Goal: Find specific page/section: Find specific page/section

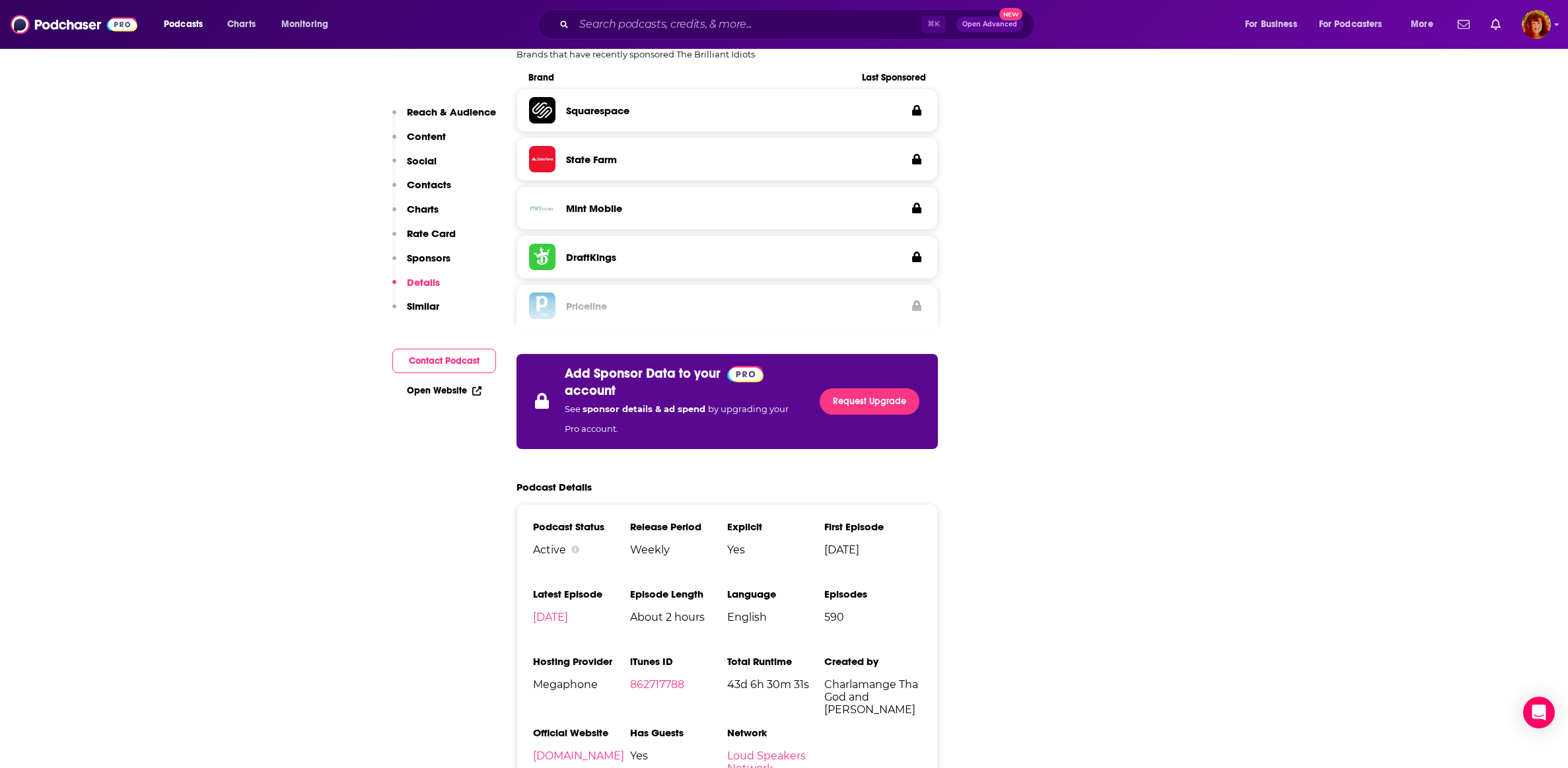
scroll to position [2029, 0]
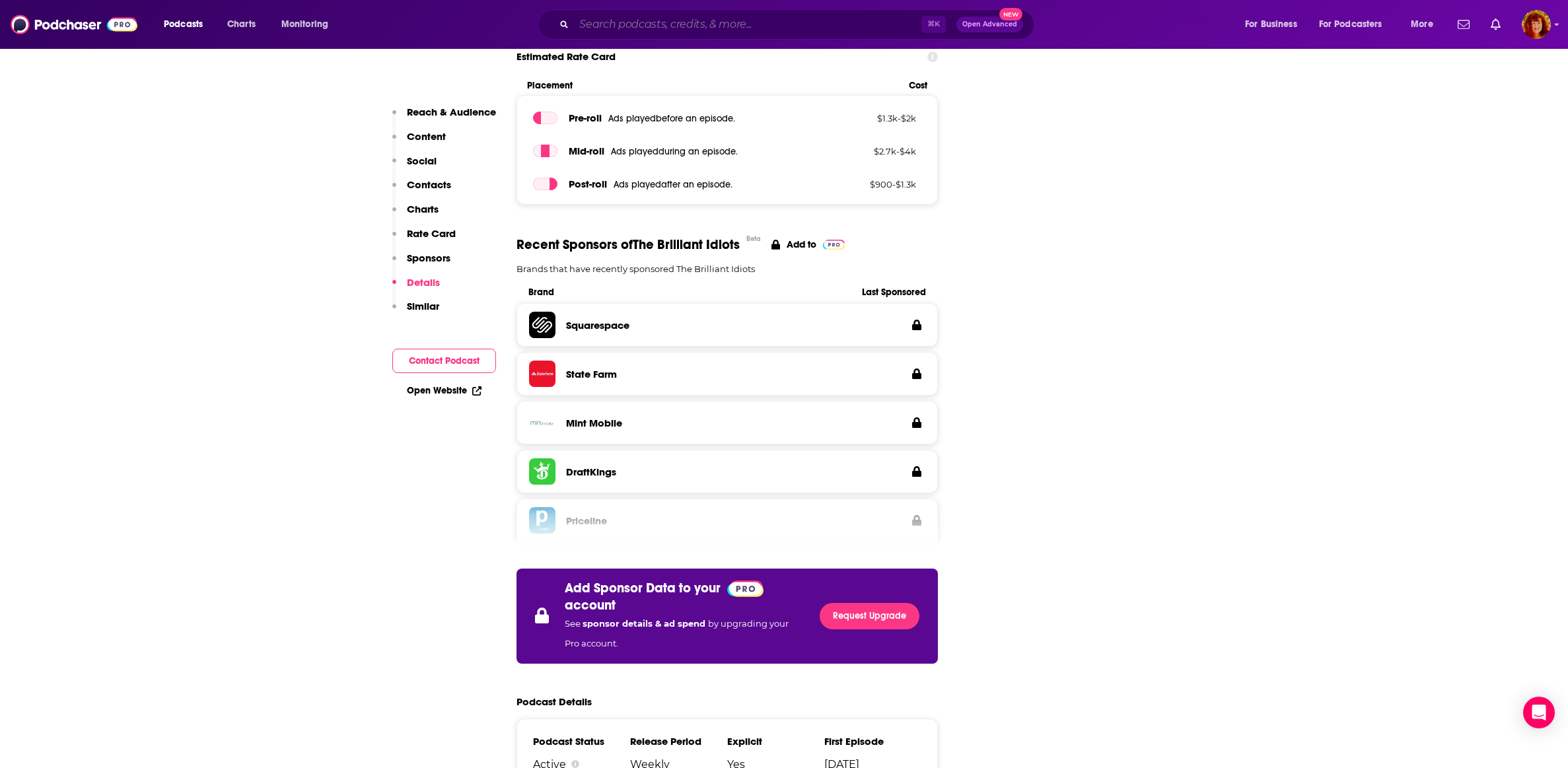
click at [582, 21] on input "Search podcasts, credits, & more..." at bounding box center [748, 24] width 348 height 21
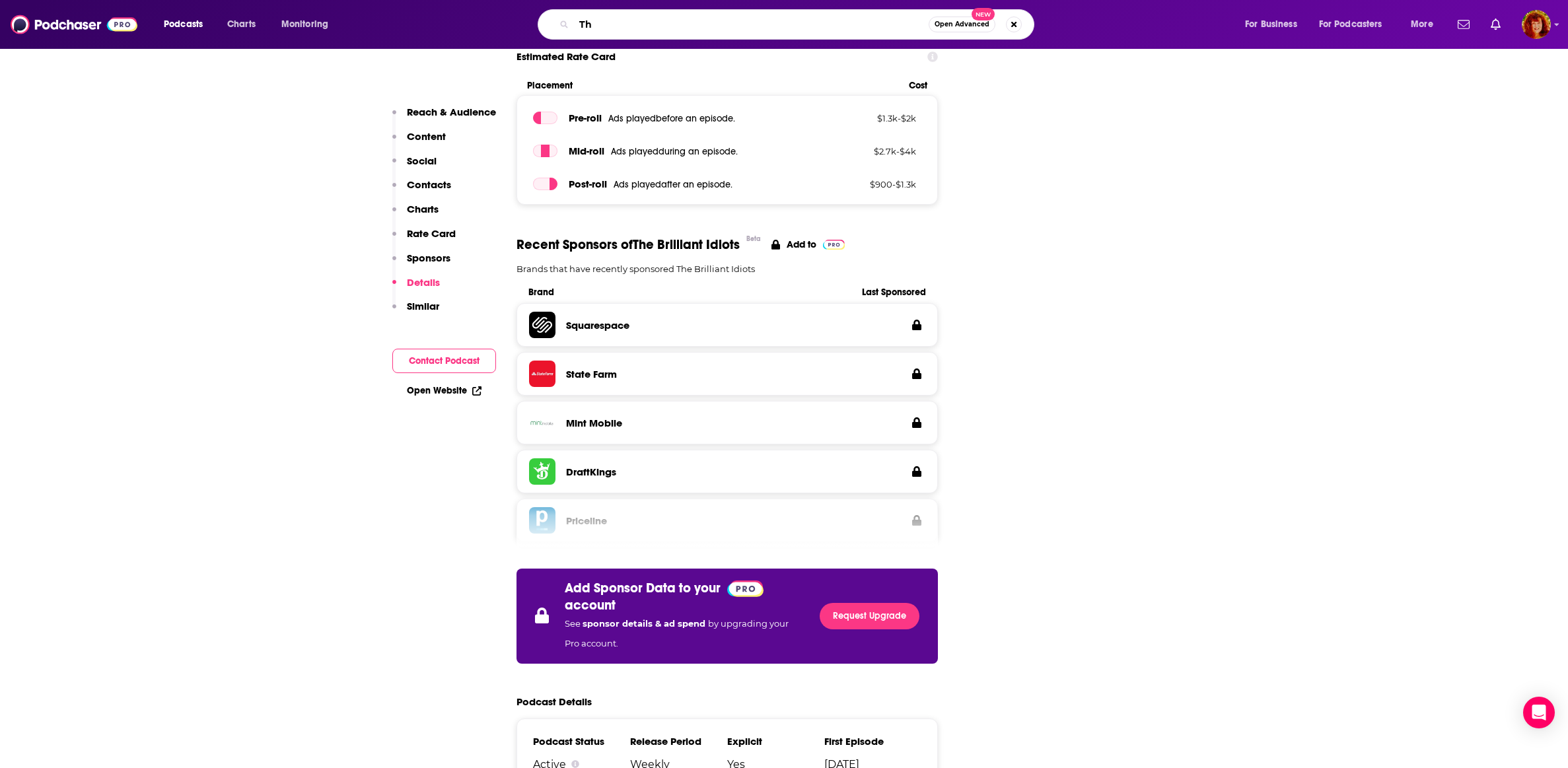
type input "T"
type input "I am [PERSON_NAME]"
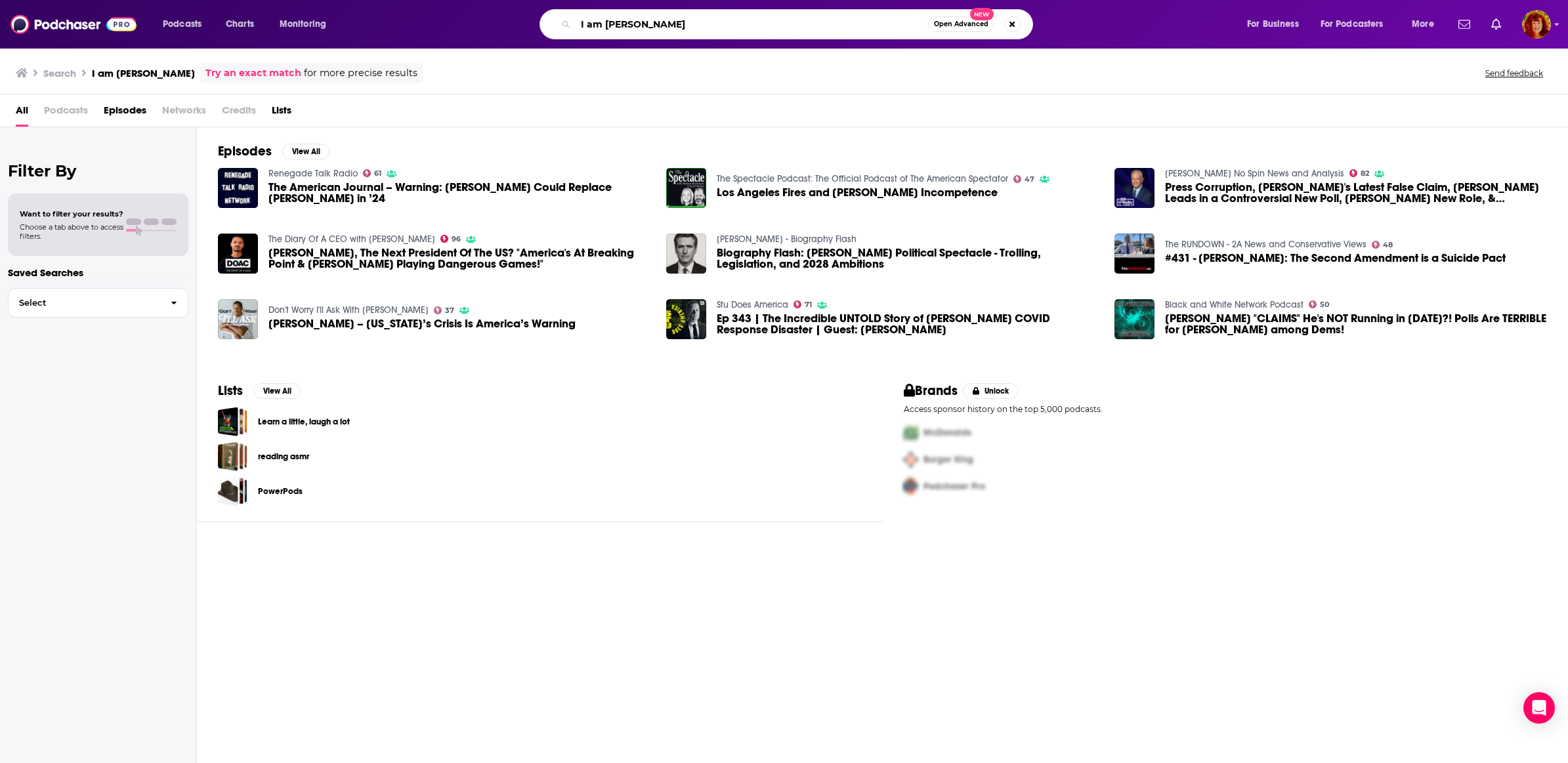
click at [604, 27] on input "I am [PERSON_NAME]" at bounding box center [751, 24] width 353 height 21
drag, startPoint x: 604, startPoint y: 27, endPoint x: 532, endPoint y: 25, distance: 72.0
click at [532, 25] on div "I am [PERSON_NAME] Open Advanced New" at bounding box center [799, 24] width 869 height 30
type input "[PERSON_NAME]"
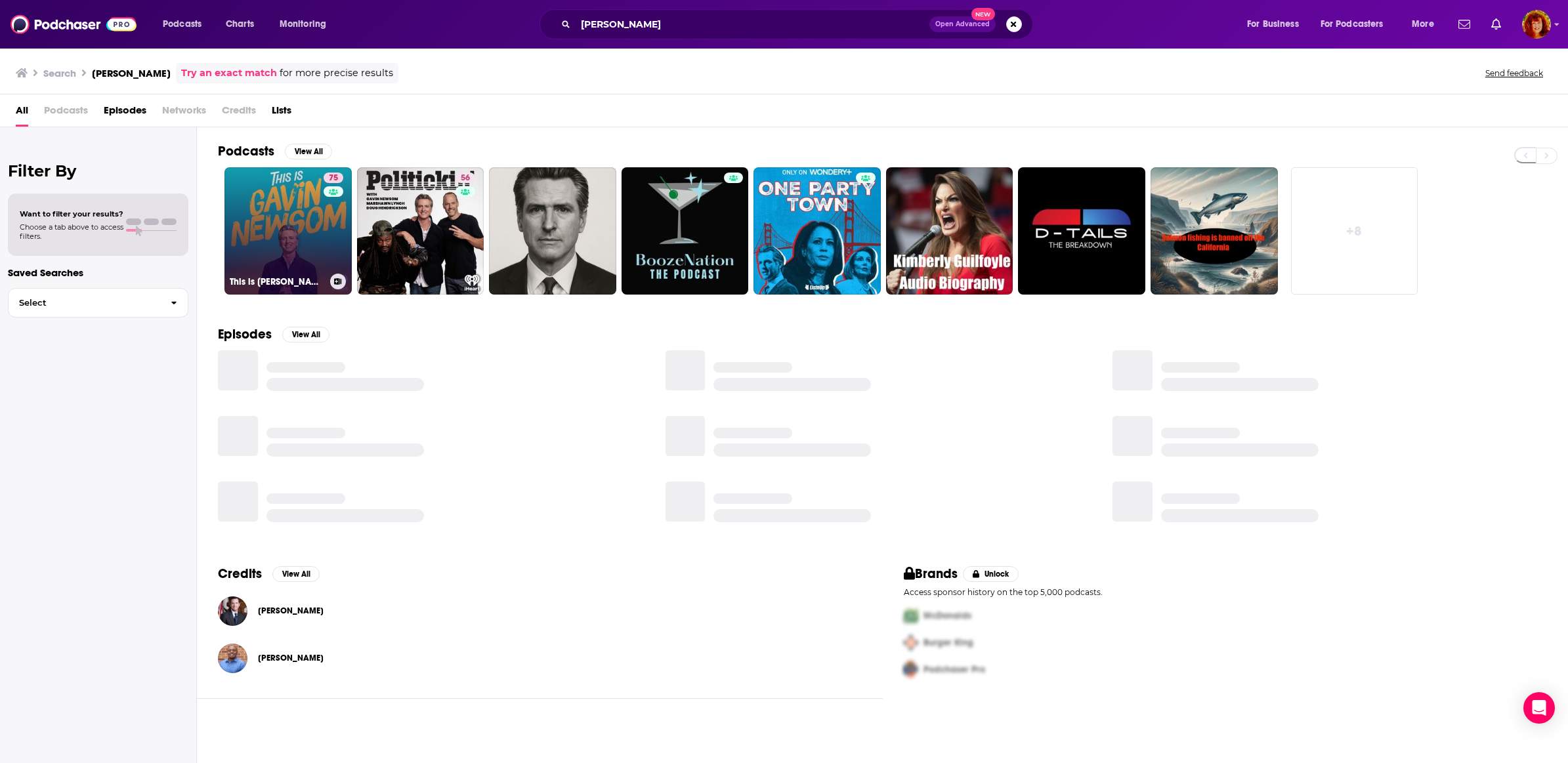
click at [306, 231] on link "75 This is [PERSON_NAME]" at bounding box center [288, 231] width 127 height 127
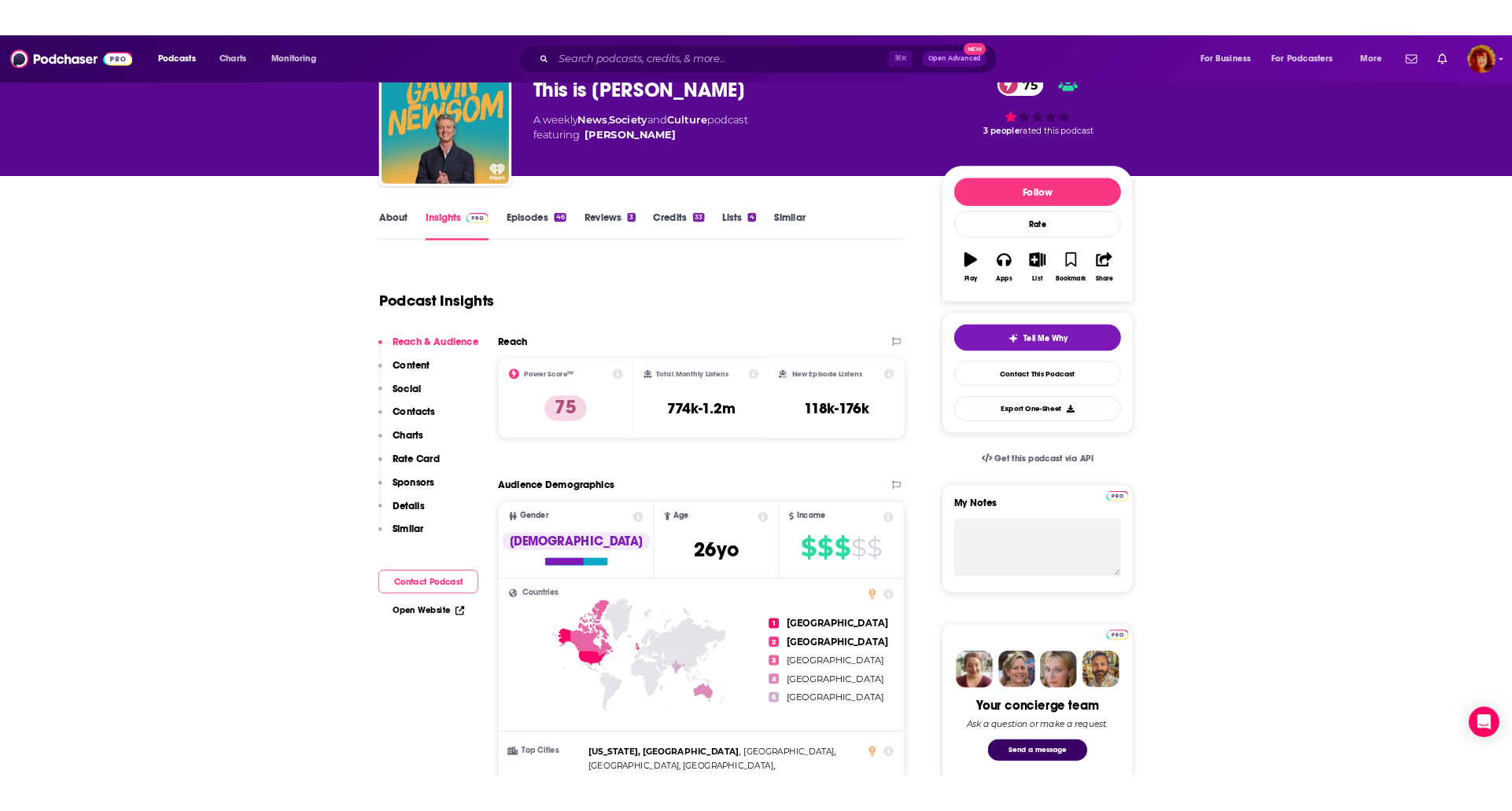
scroll to position [7, 0]
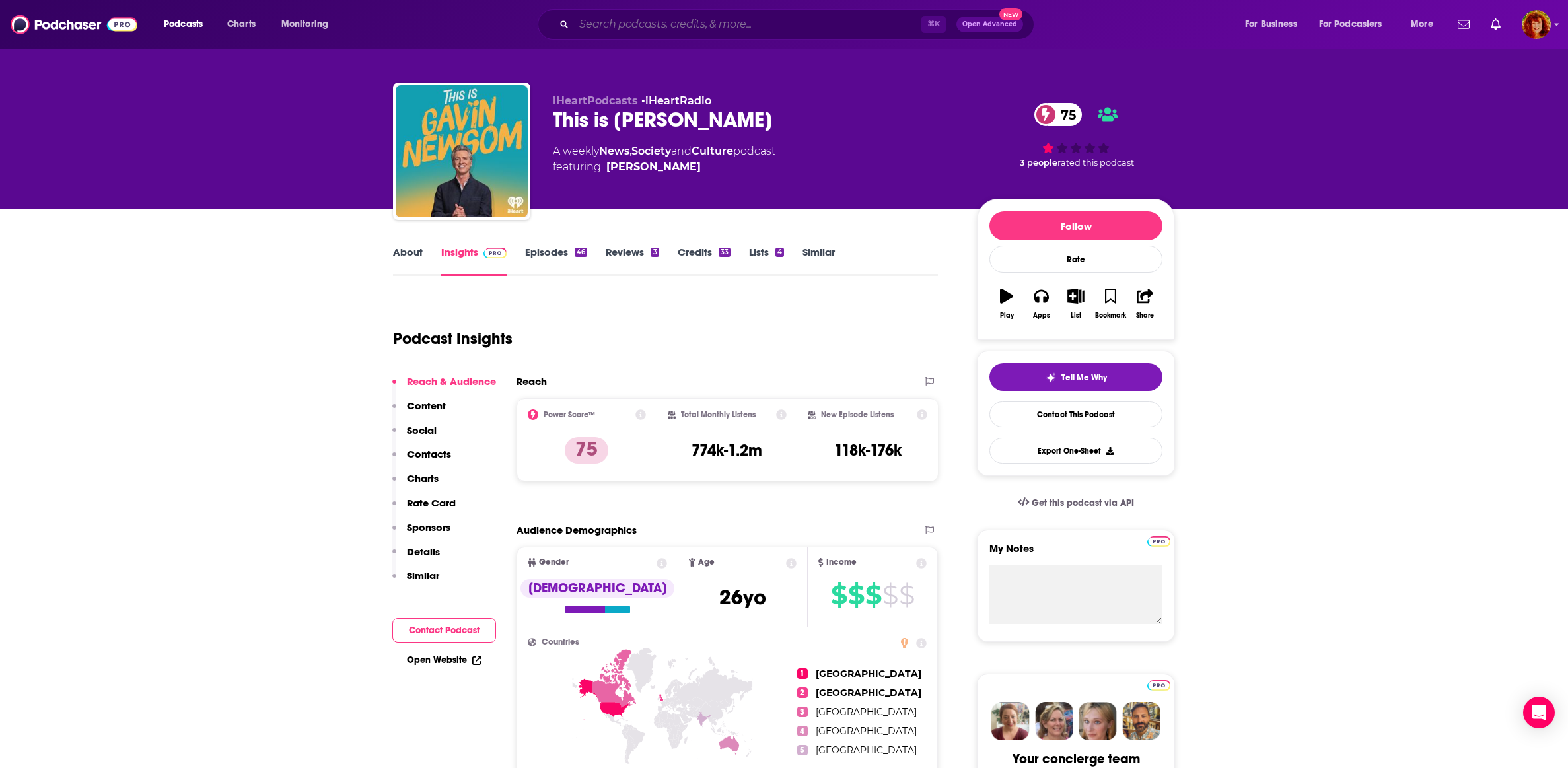
click at [593, 18] on input "Search podcasts, credits, & more..." at bounding box center [748, 24] width 348 height 21
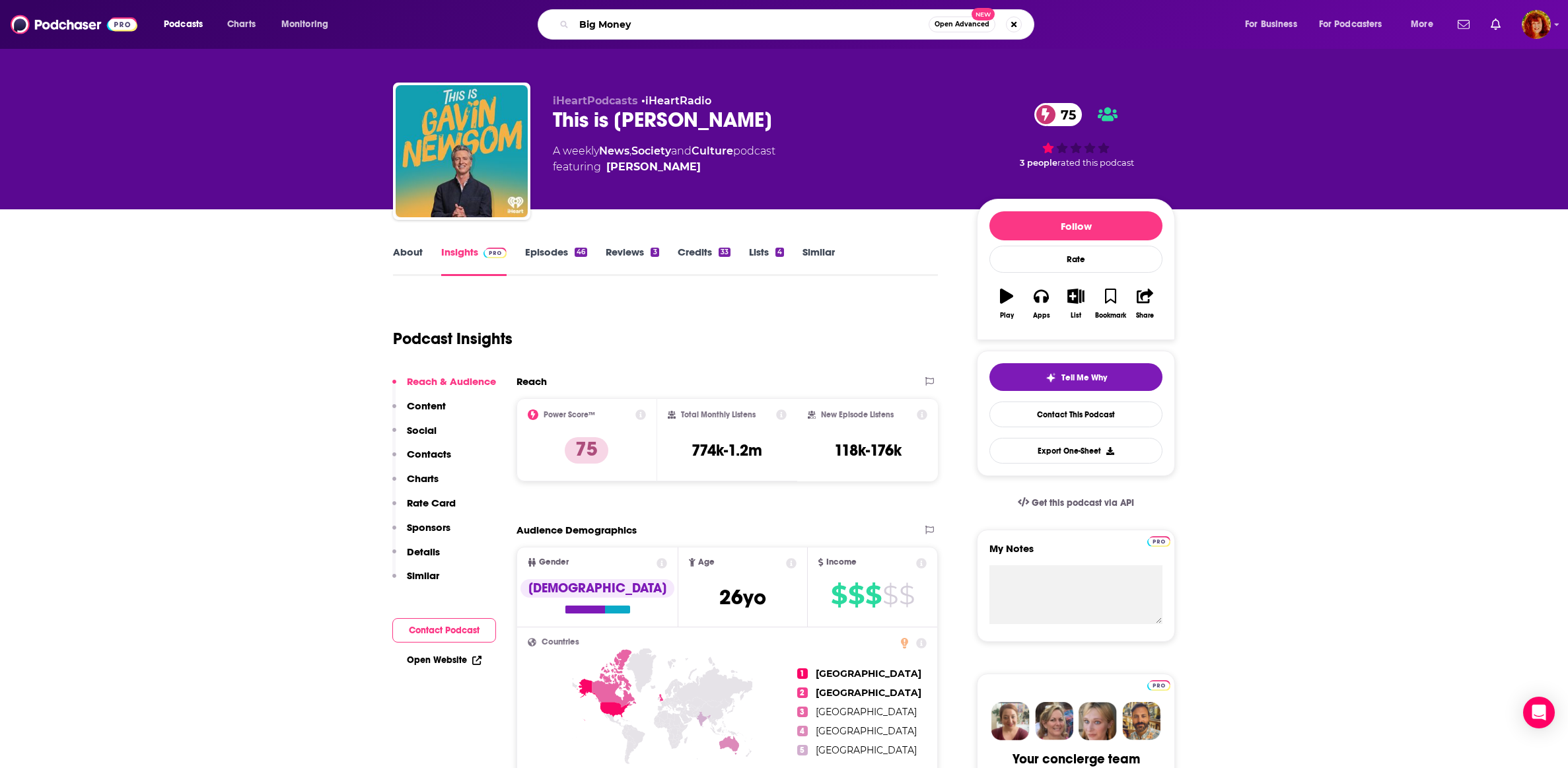
type input "Big Money"
